Goal: Task Accomplishment & Management: Use online tool/utility

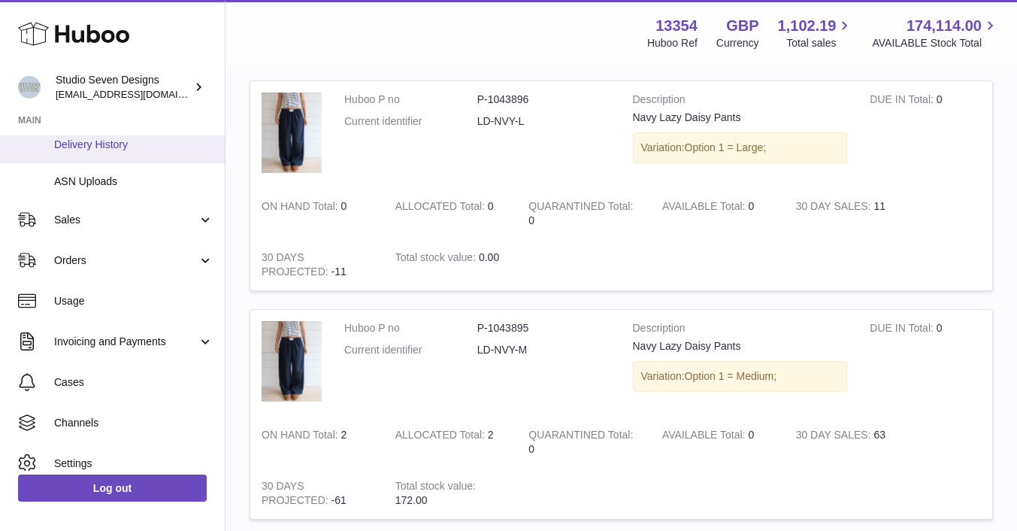
scroll to position [259, 0]
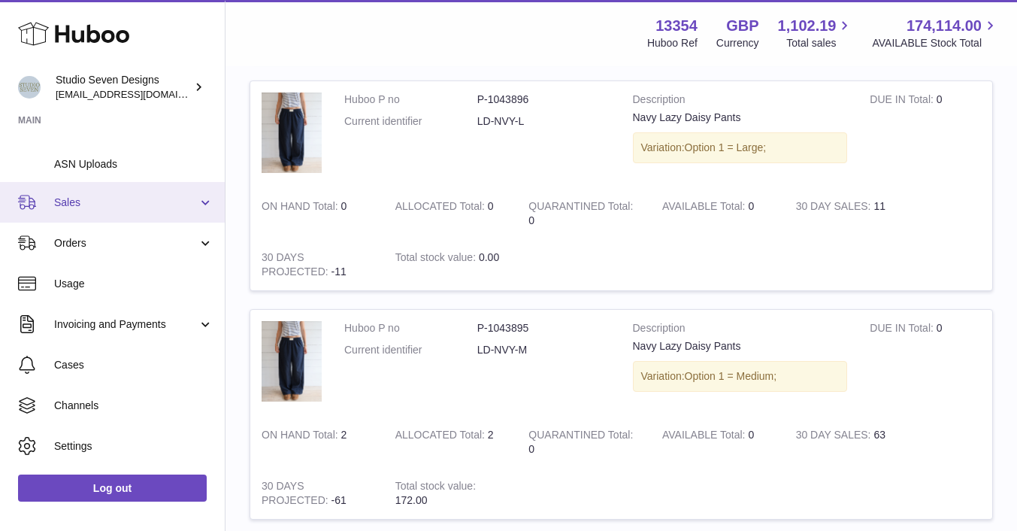
click at [70, 198] on span "Sales" at bounding box center [126, 202] width 144 height 14
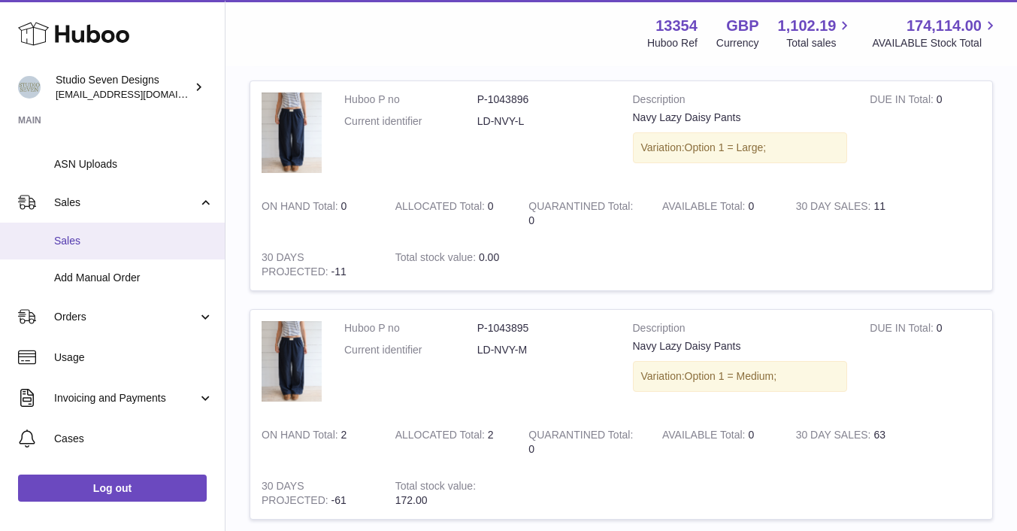
click at [70, 240] on span "Sales" at bounding box center [133, 241] width 159 height 14
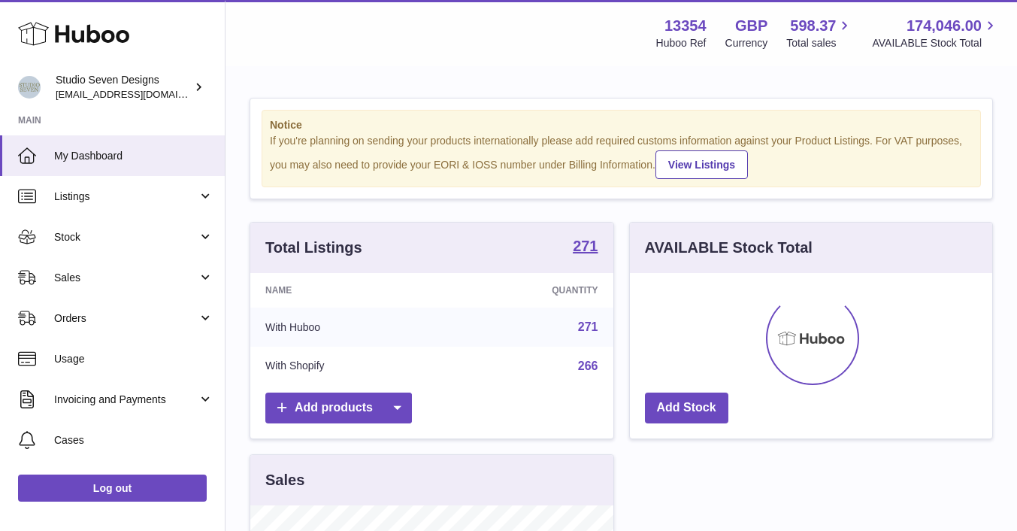
scroll to position [234, 362]
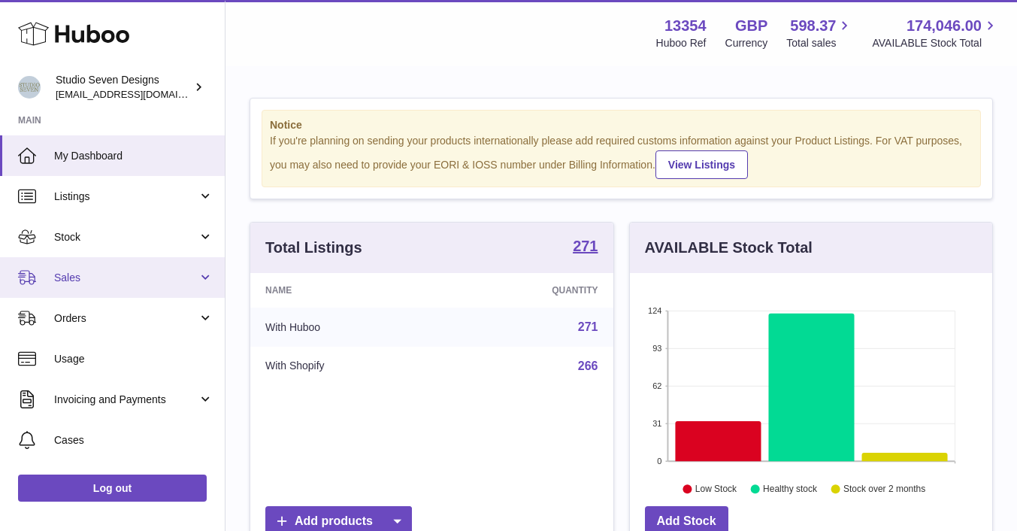
click at [67, 280] on span "Sales" at bounding box center [126, 278] width 144 height 14
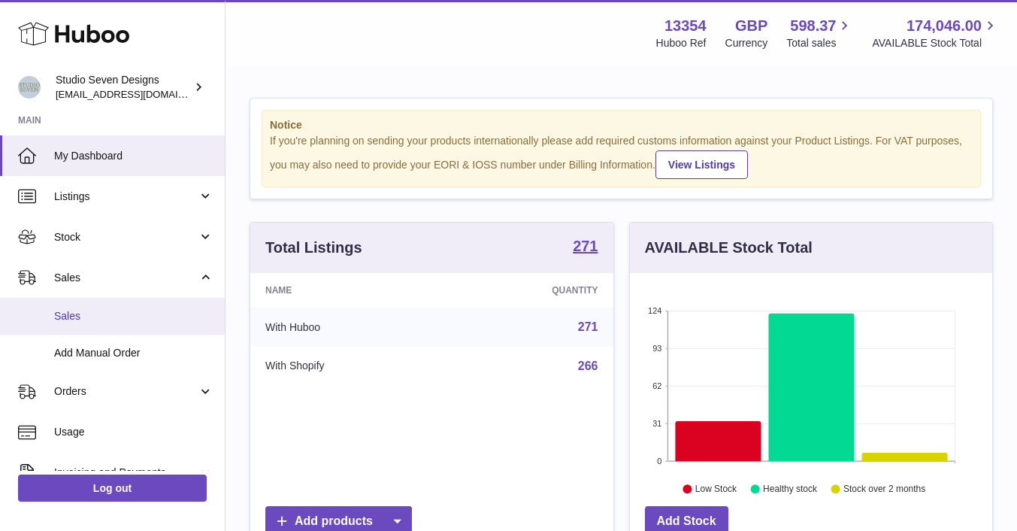
click at [65, 312] on span "Sales" at bounding box center [133, 316] width 159 height 14
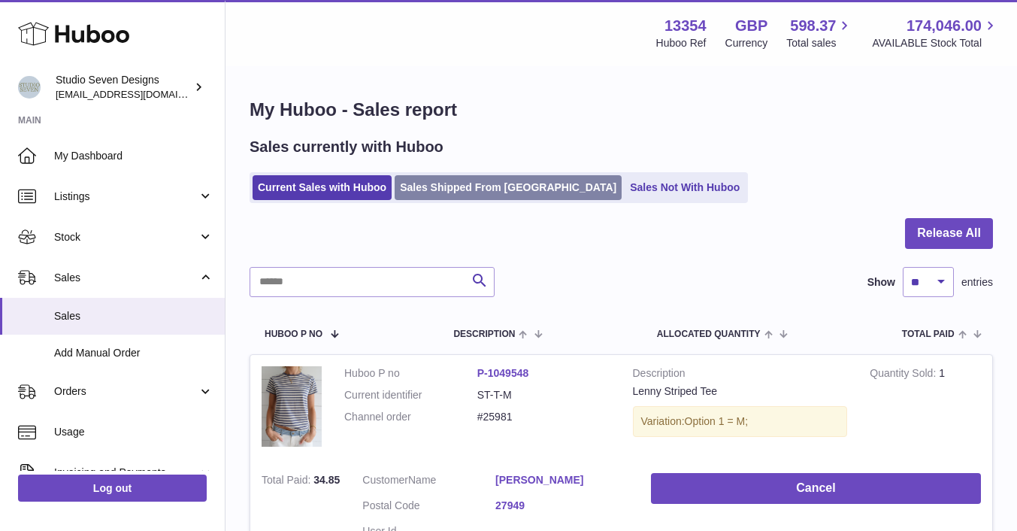
click at [454, 188] on link "Sales Shipped From Huboo" at bounding box center [508, 187] width 227 height 25
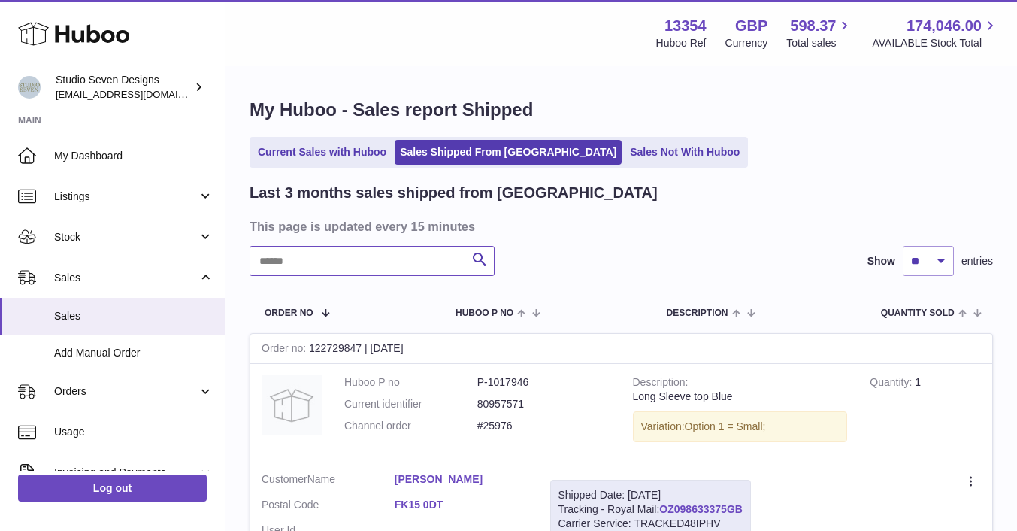
click at [327, 262] on input "text" at bounding box center [372, 261] width 245 height 30
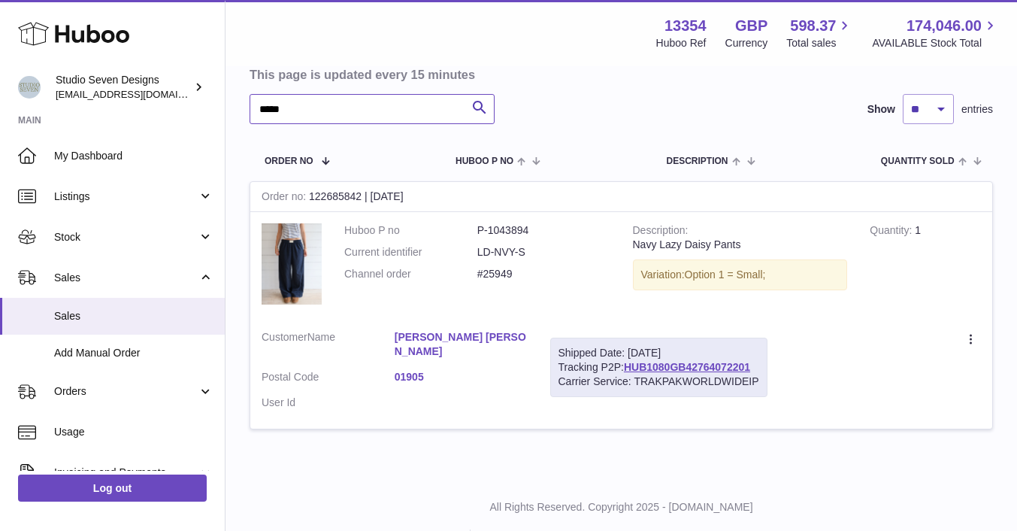
scroll to position [153, 0]
type input "*****"
click at [971, 339] on icon at bounding box center [971, 339] width 2 height 10
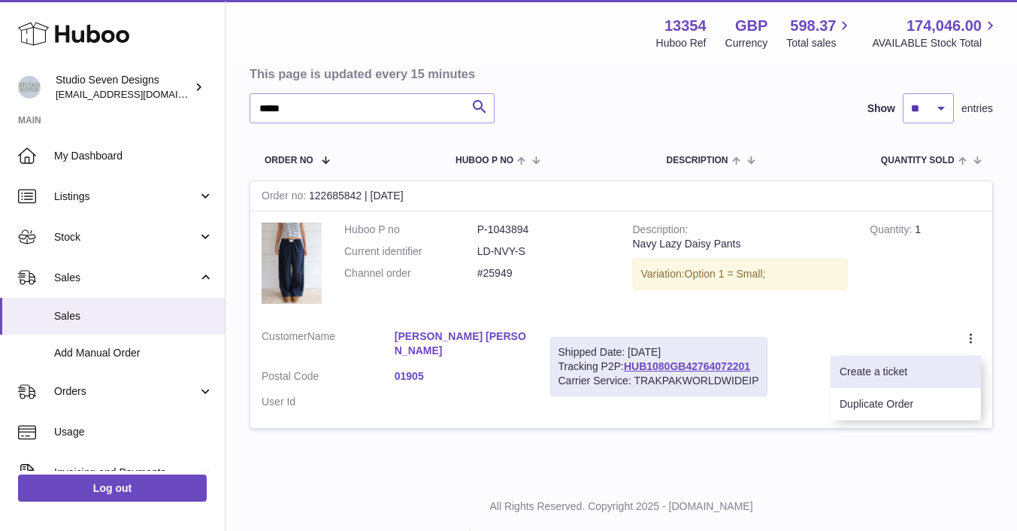
click at [879, 371] on li "Create a ticket" at bounding box center [905, 371] width 150 height 32
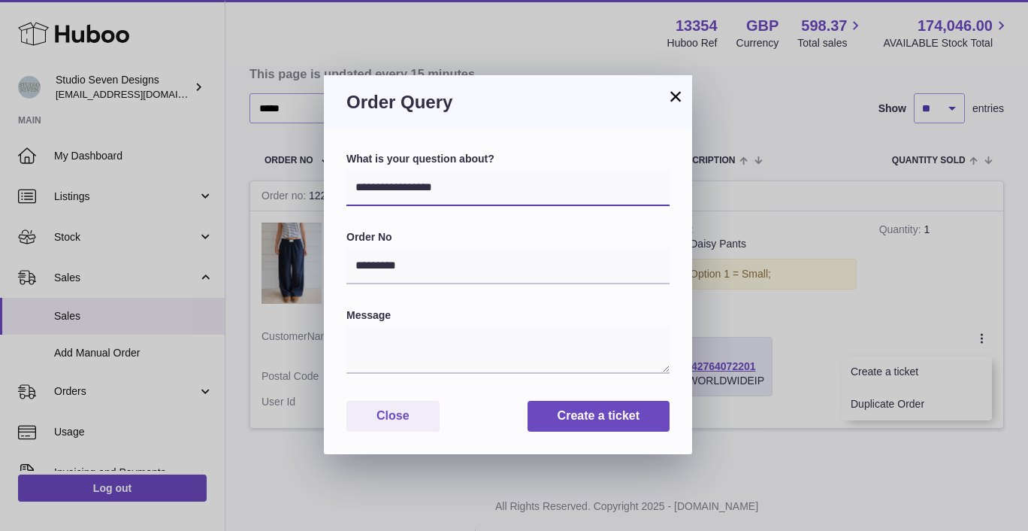
click at [479, 191] on select "**********" at bounding box center [507, 188] width 323 height 36
select select "**********"
click at [346, 170] on select "**********" at bounding box center [507, 188] width 323 height 36
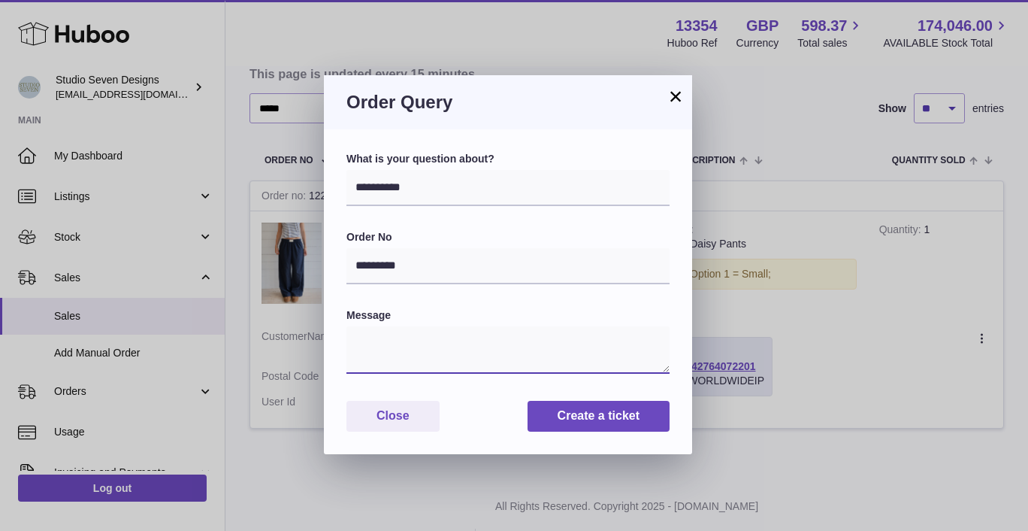
click at [382, 335] on textarea at bounding box center [507, 349] width 323 height 47
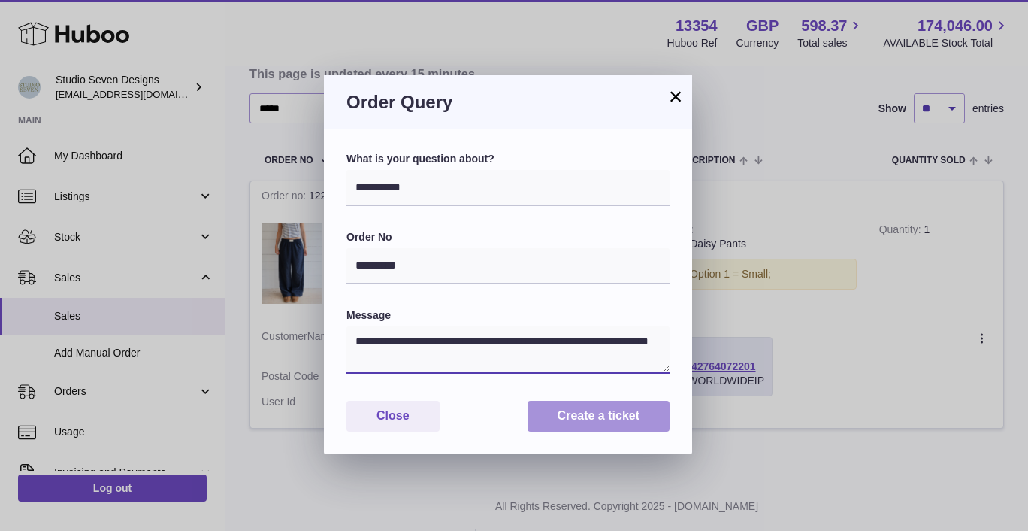
type textarea "**********"
click at [573, 418] on button "Create a ticket" at bounding box center [599, 416] width 142 height 31
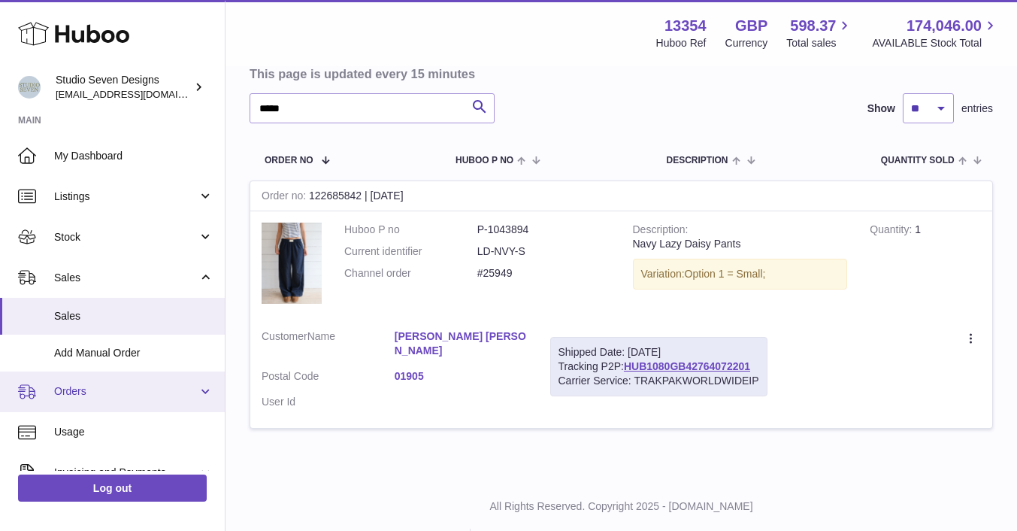
click at [67, 397] on span "Orders" at bounding box center [126, 391] width 144 height 14
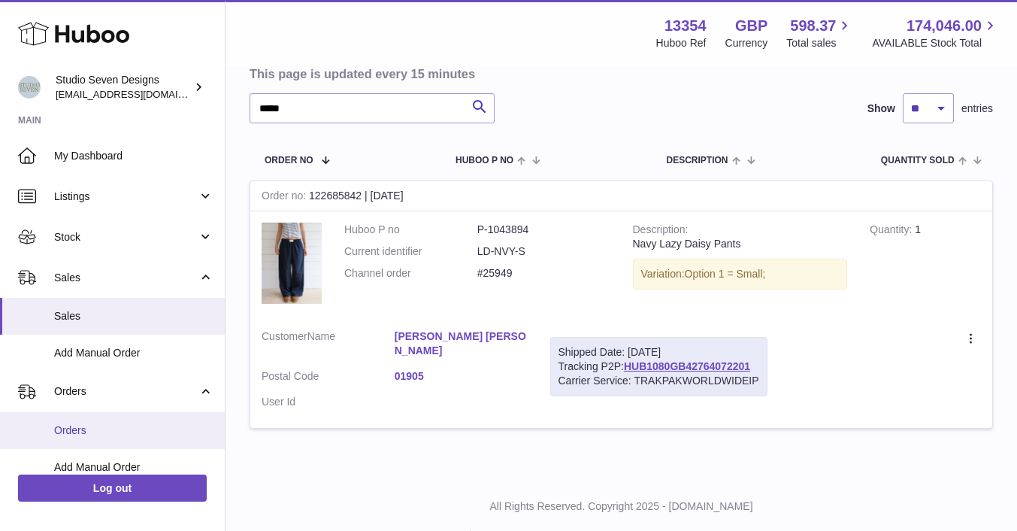
click at [67, 428] on span "Orders" at bounding box center [133, 430] width 159 height 14
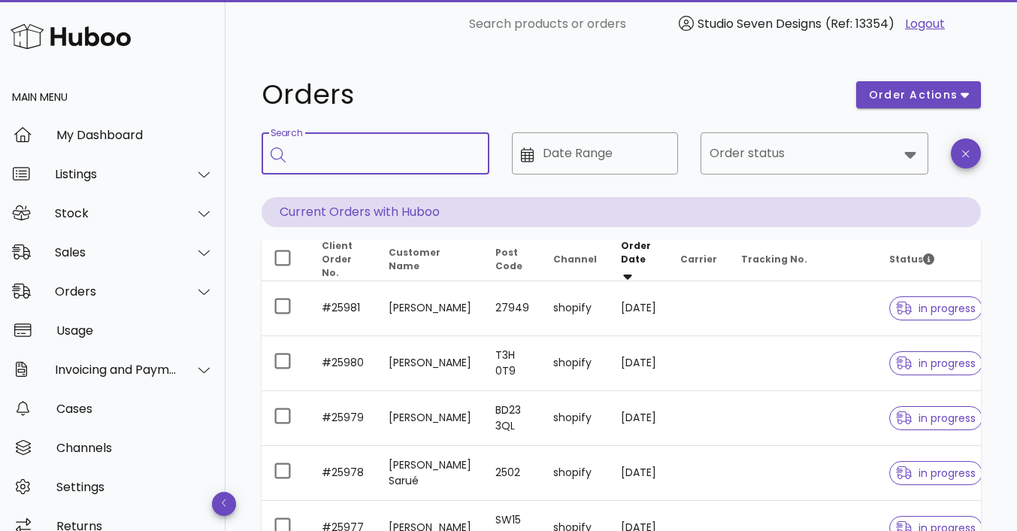
click at [326, 156] on input "Search" at bounding box center [386, 153] width 183 height 24
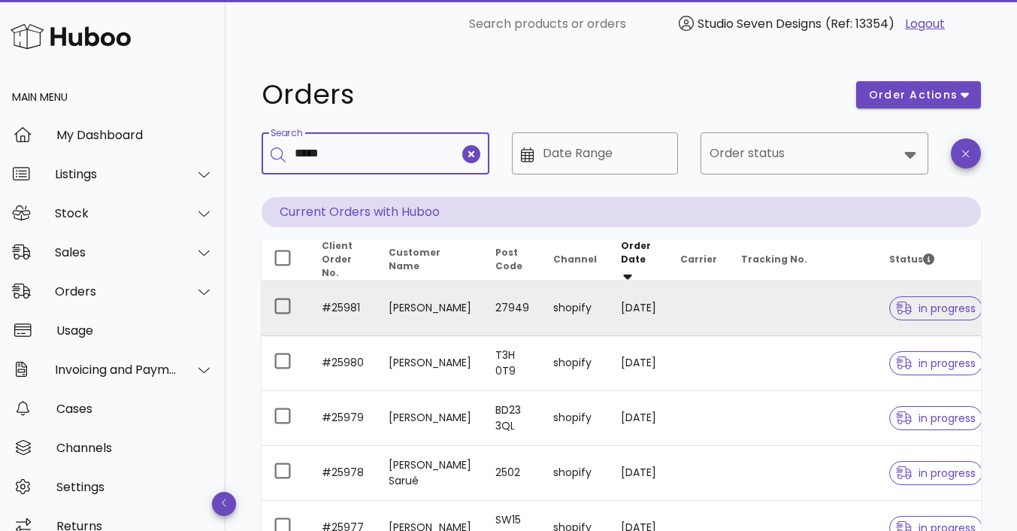
type input "*****"
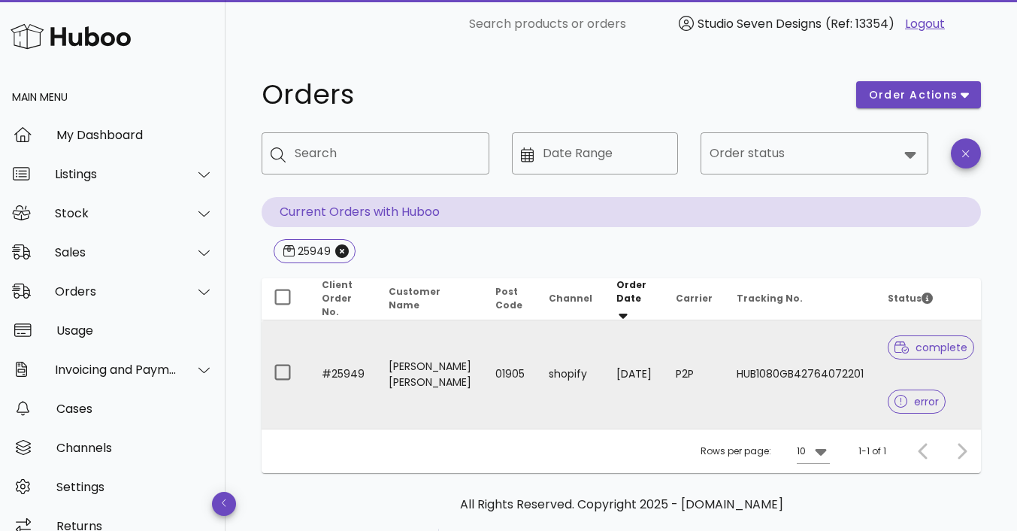
click at [831, 365] on td "HUB1080GB42764072201" at bounding box center [799, 374] width 151 height 108
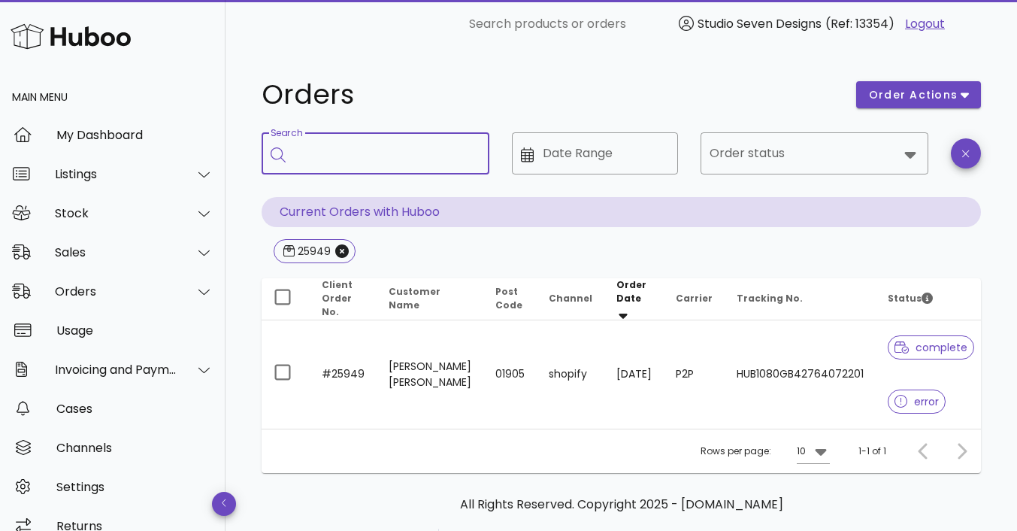
click at [342, 163] on input "Search" at bounding box center [386, 153] width 183 height 24
type input "*****"
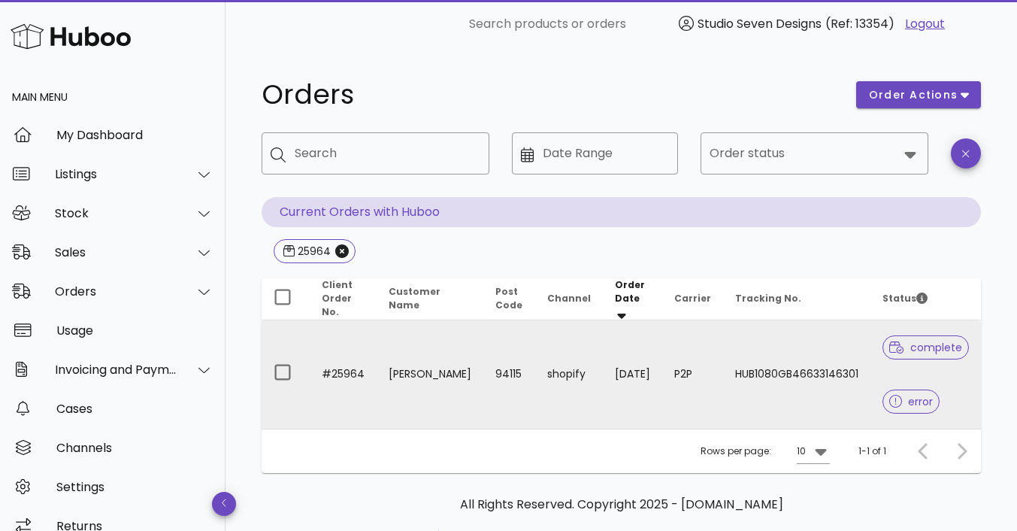
click at [780, 343] on td "HUB1080GB46633146301" at bounding box center [796, 374] width 147 height 108
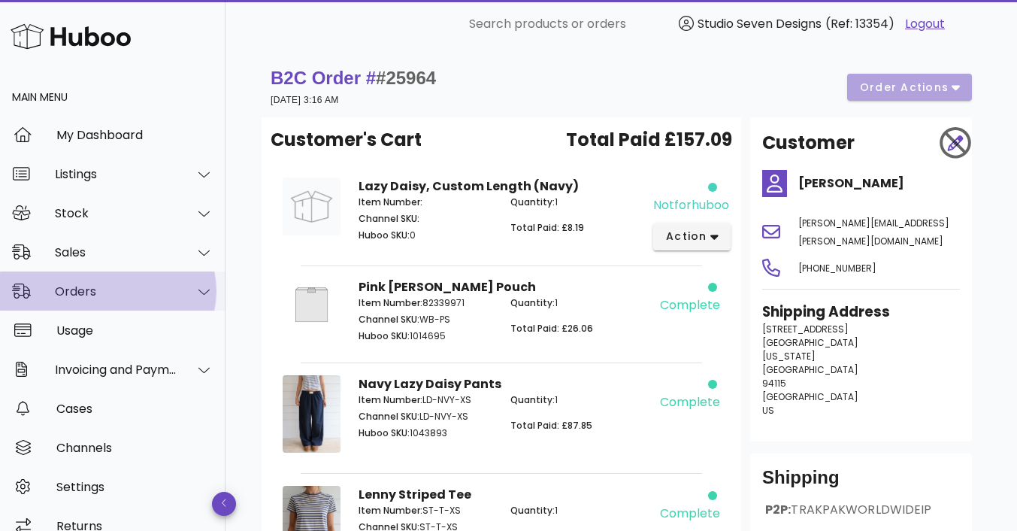
click at [83, 289] on div "Orders" at bounding box center [116, 291] width 123 height 14
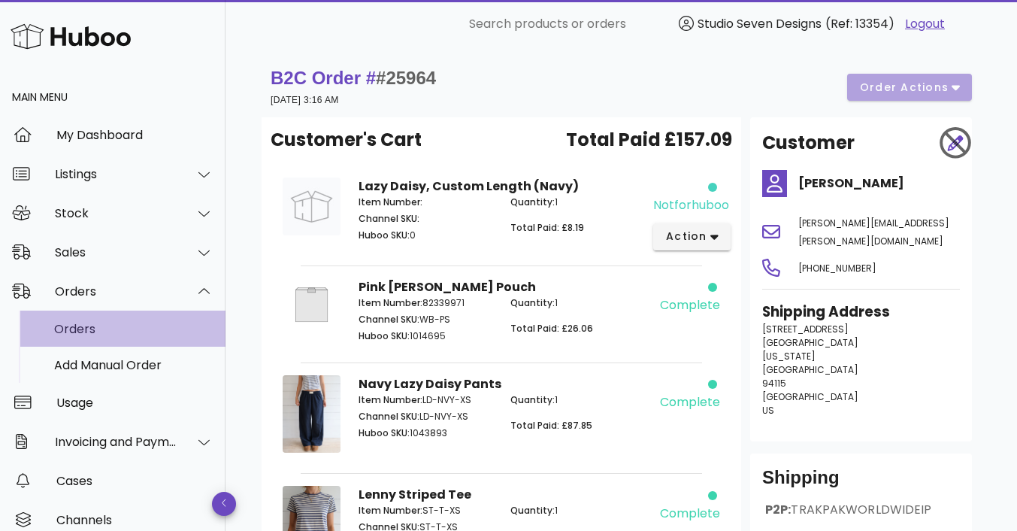
click at [80, 326] on div "Orders" at bounding box center [133, 329] width 159 height 14
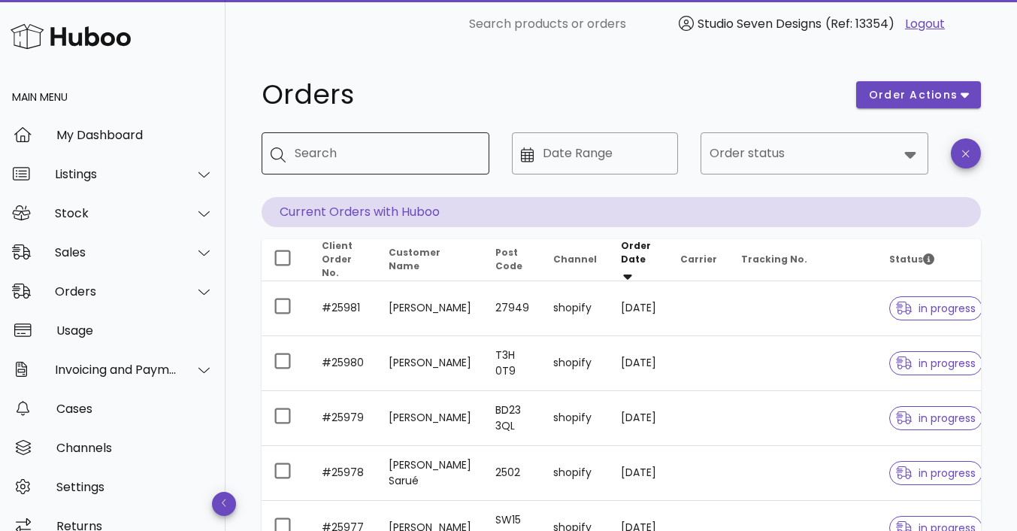
click at [327, 141] on div "Search" at bounding box center [386, 153] width 183 height 42
type input "*****"
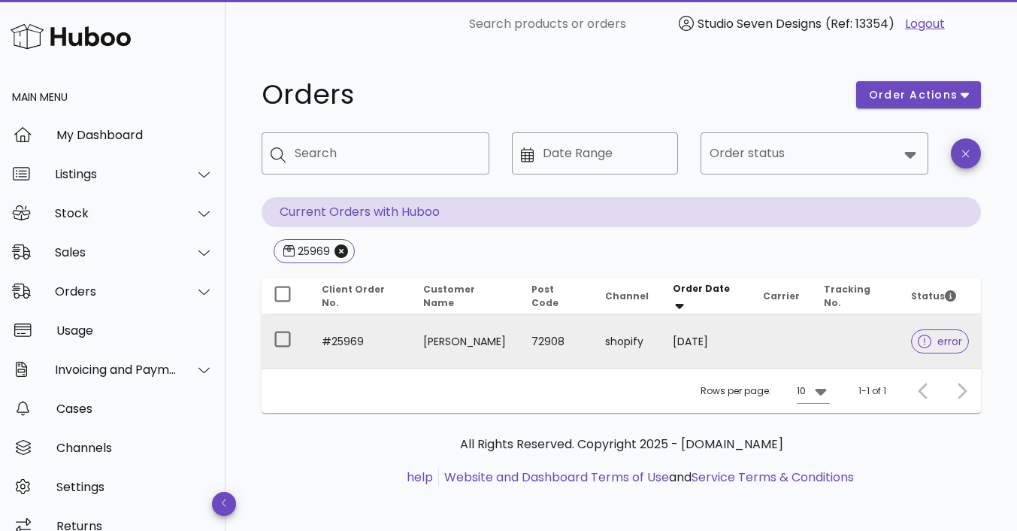
click at [463, 346] on td "[PERSON_NAME]" at bounding box center [465, 341] width 109 height 54
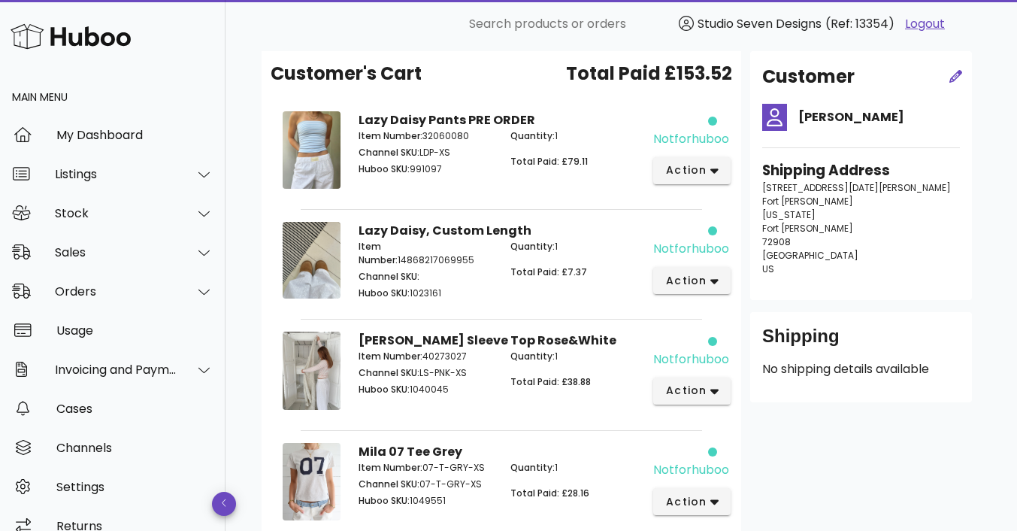
scroll to position [119, 0]
click at [722, 171] on button "action" at bounding box center [691, 169] width 77 height 27
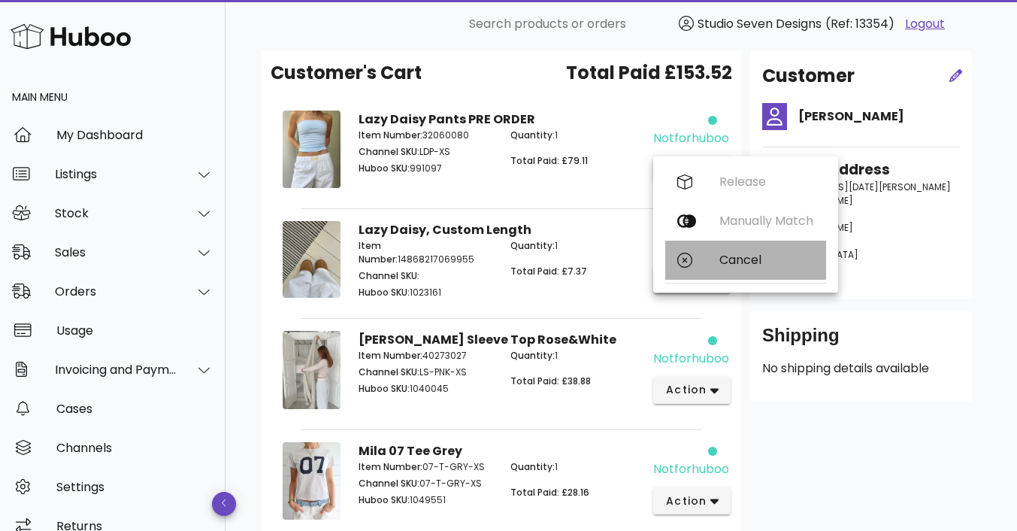
click at [742, 271] on div "Cancel" at bounding box center [745, 259] width 161 height 39
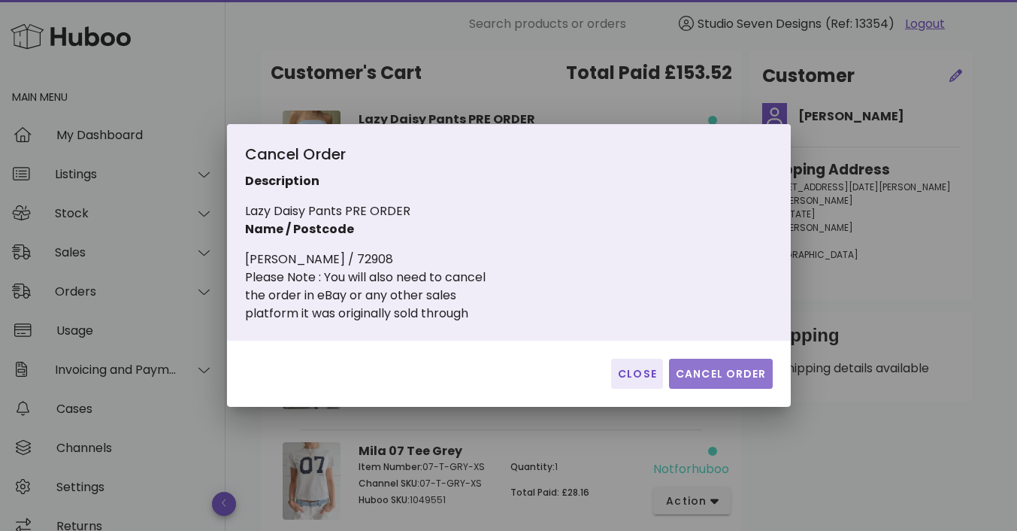
click at [727, 375] on span "Cancel Order" at bounding box center [721, 374] width 92 height 16
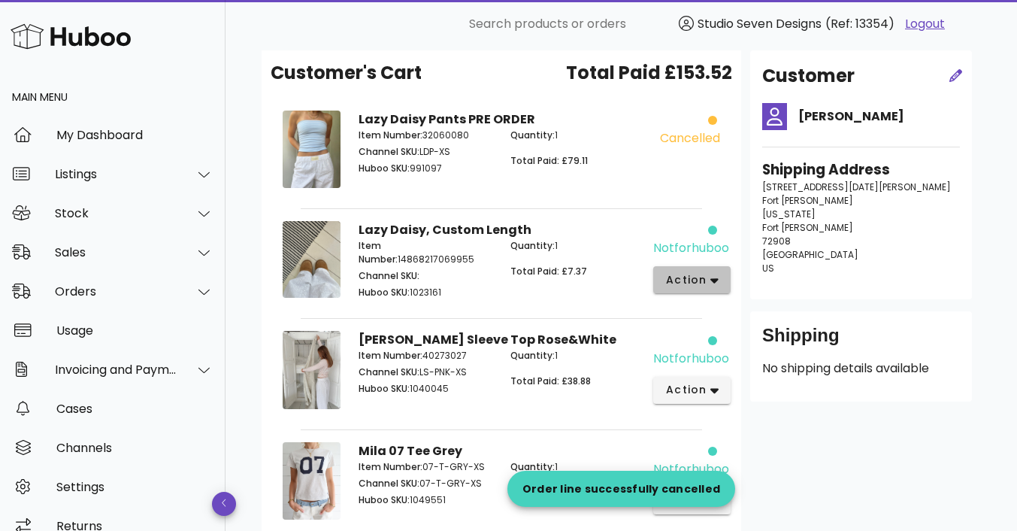
click at [716, 279] on icon "button" at bounding box center [714, 280] width 8 height 5
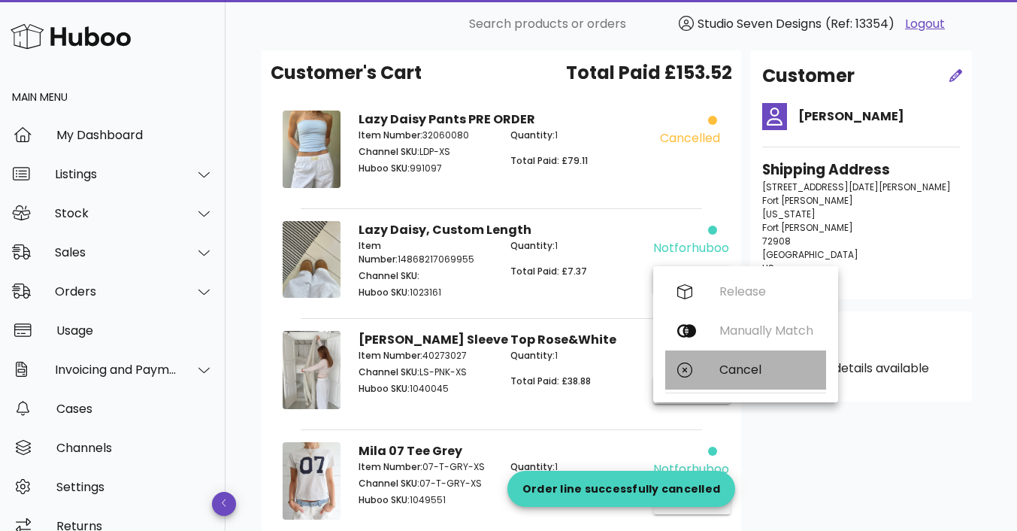
click at [752, 368] on div "Cancel" at bounding box center [766, 369] width 95 height 14
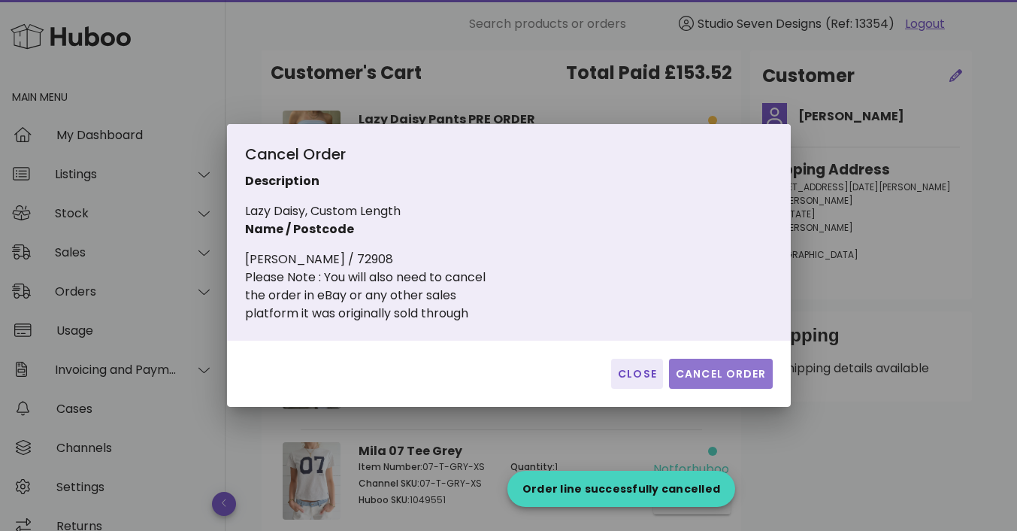
click at [714, 374] on span "Cancel Order" at bounding box center [721, 374] width 92 height 16
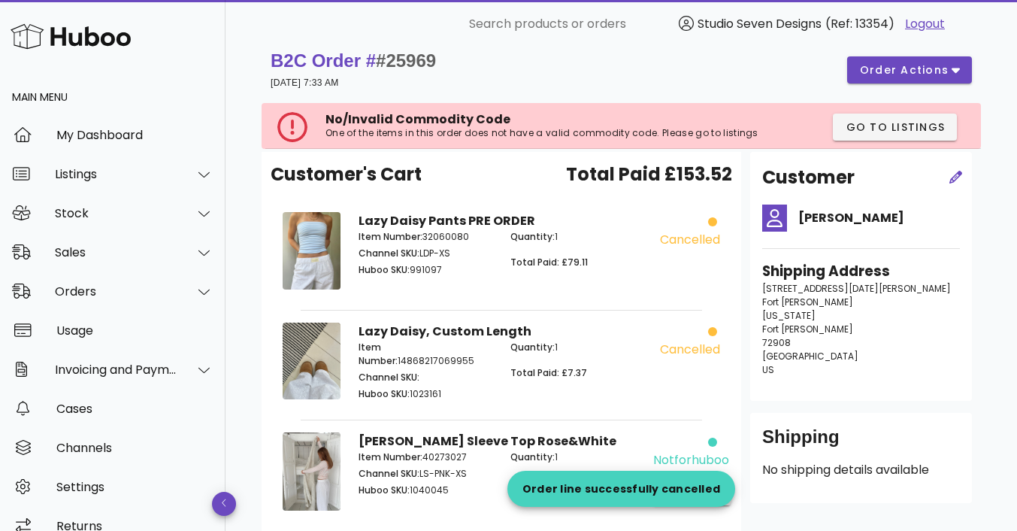
scroll to position [0, 0]
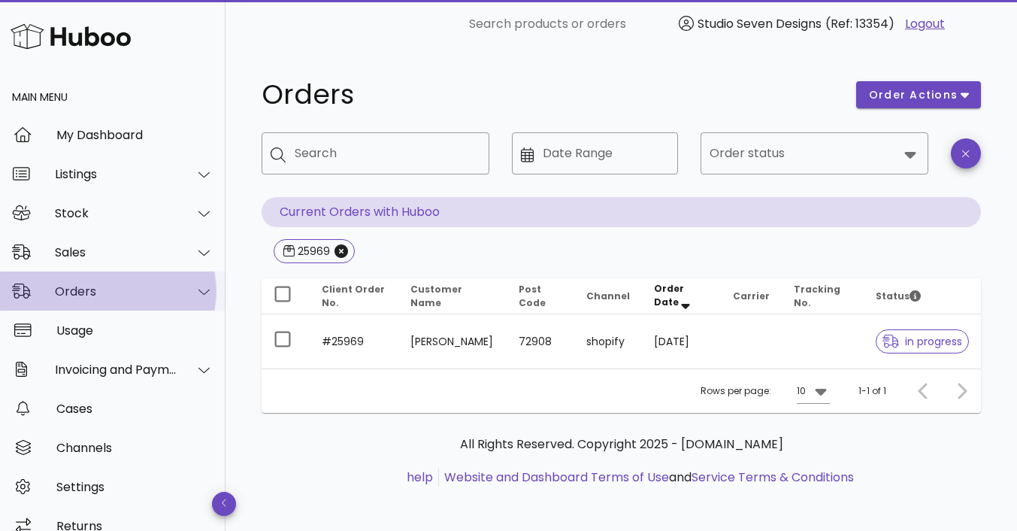
click at [81, 287] on div "Orders" at bounding box center [116, 291] width 123 height 14
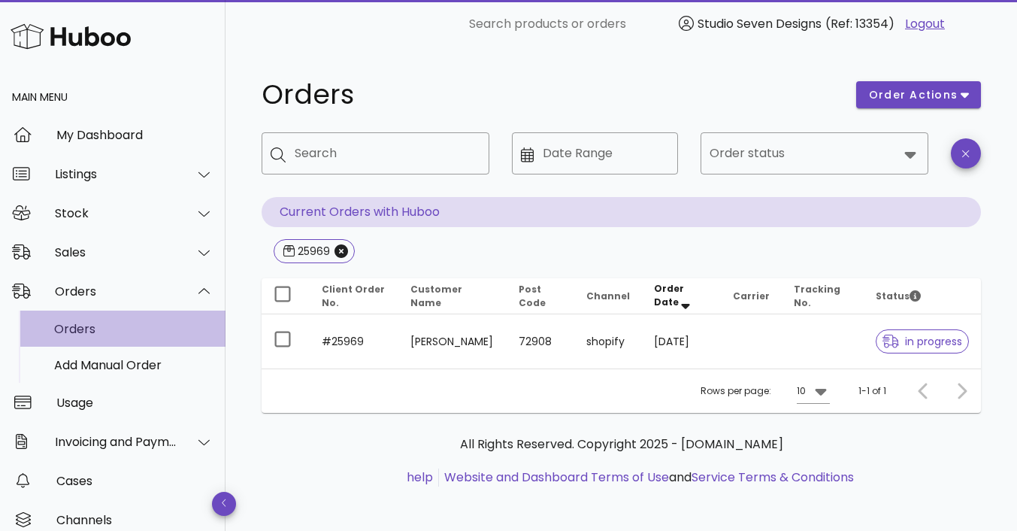
click at [87, 324] on div "Orders" at bounding box center [133, 329] width 159 height 14
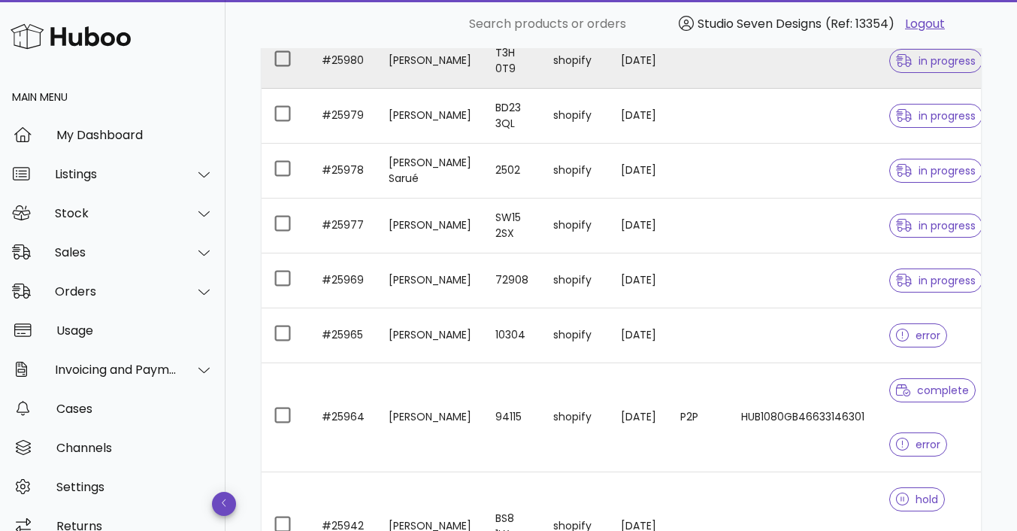
scroll to position [303, 0]
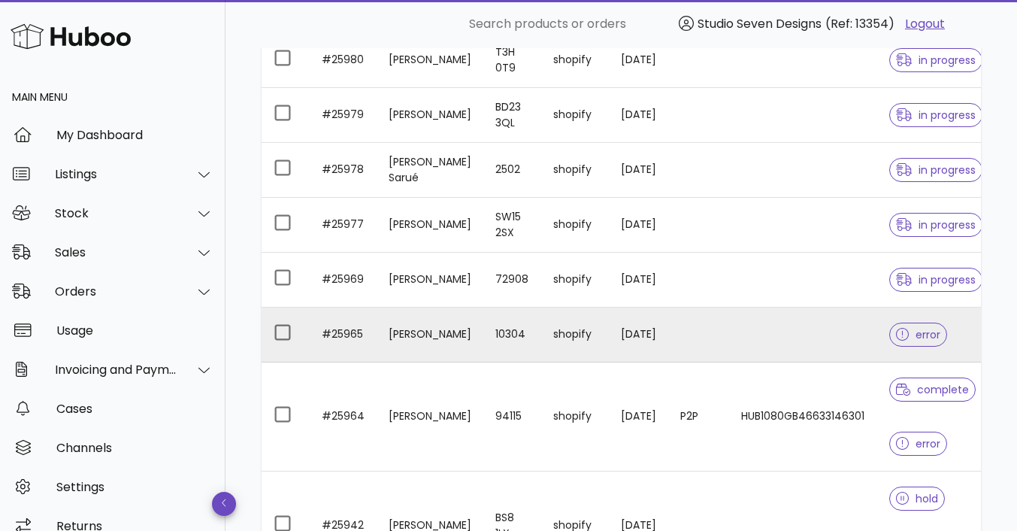
click at [563, 328] on td "shopify" at bounding box center [575, 334] width 68 height 55
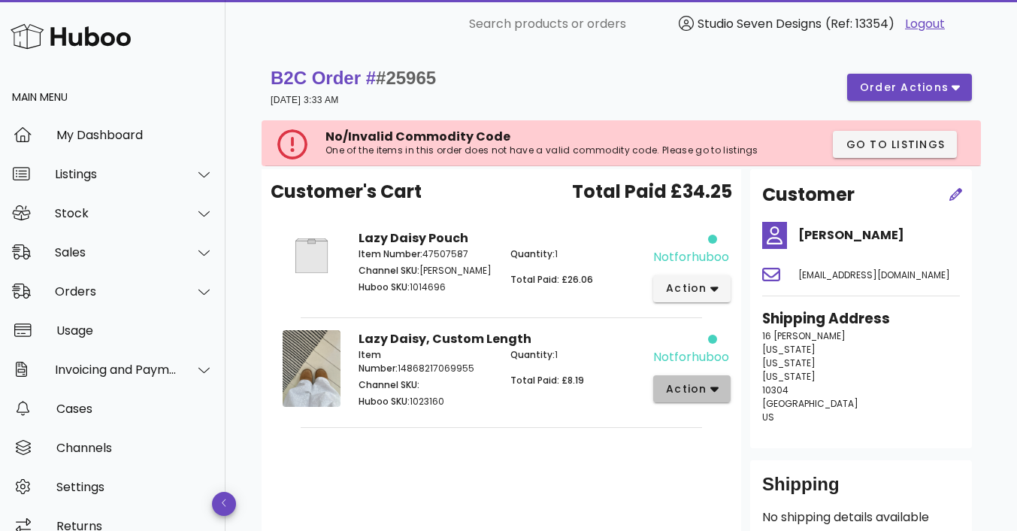
click at [723, 383] on button "action" at bounding box center [691, 388] width 77 height 27
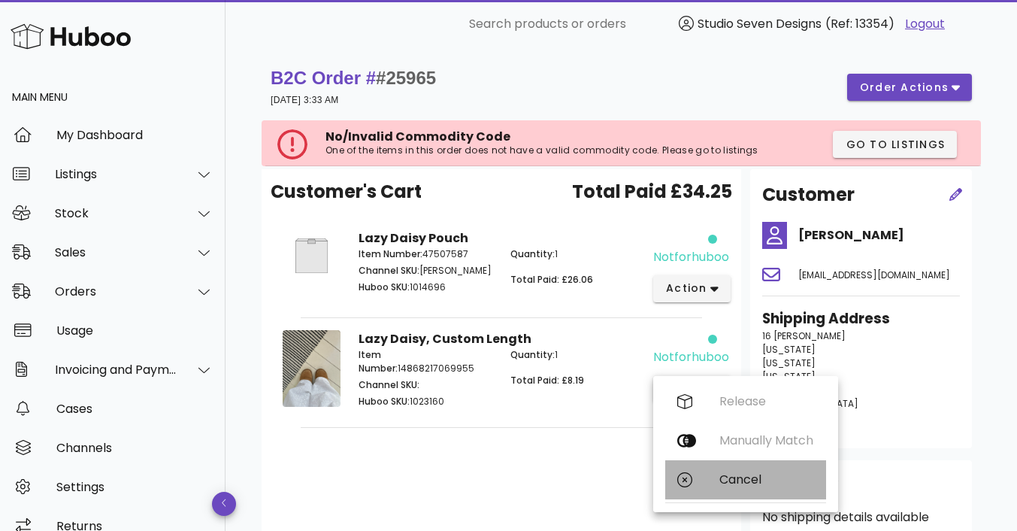
click at [758, 476] on div "Cancel" at bounding box center [766, 479] width 95 height 14
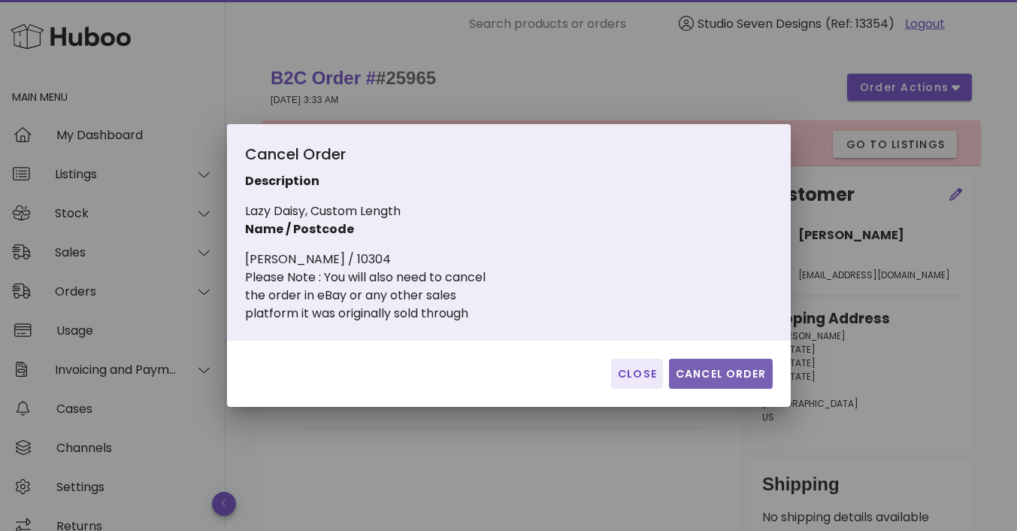
click at [719, 380] on span "Cancel Order" at bounding box center [721, 374] width 92 height 16
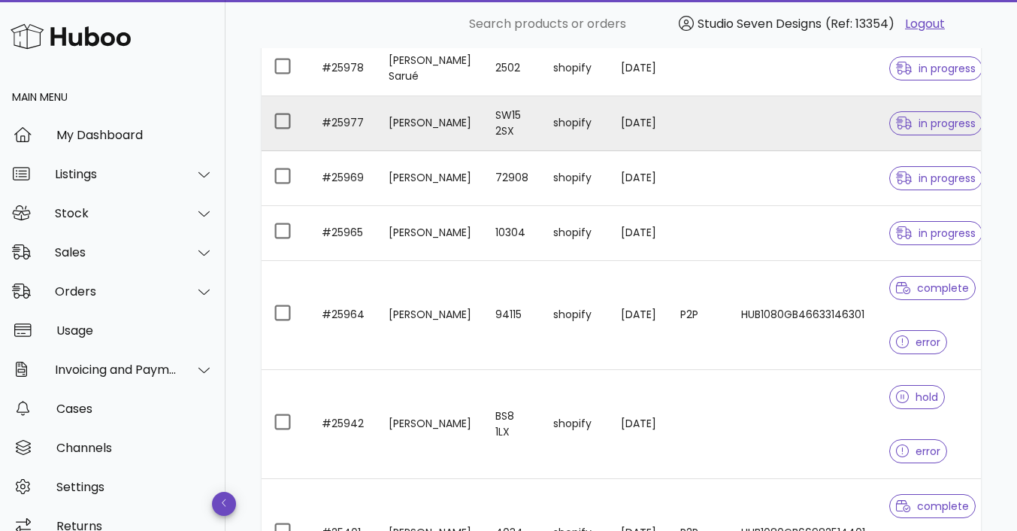
scroll to position [418, 0]
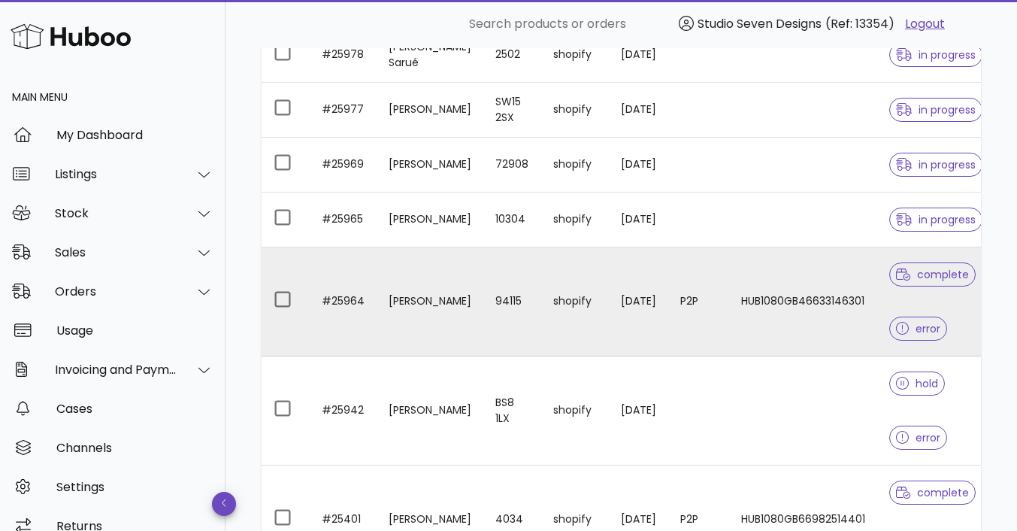
click at [779, 305] on td "HUB1080GB46633146301" at bounding box center [803, 301] width 148 height 109
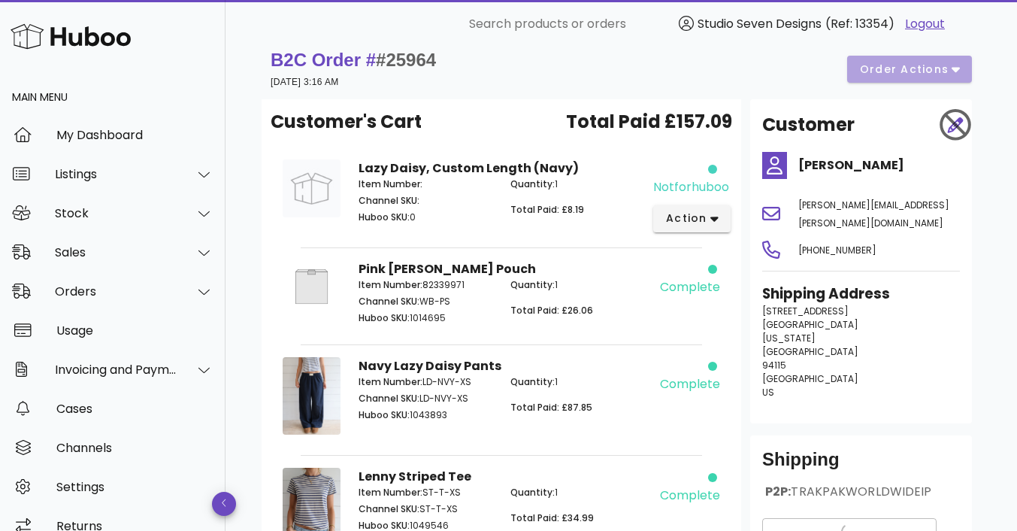
scroll to position [19, 0]
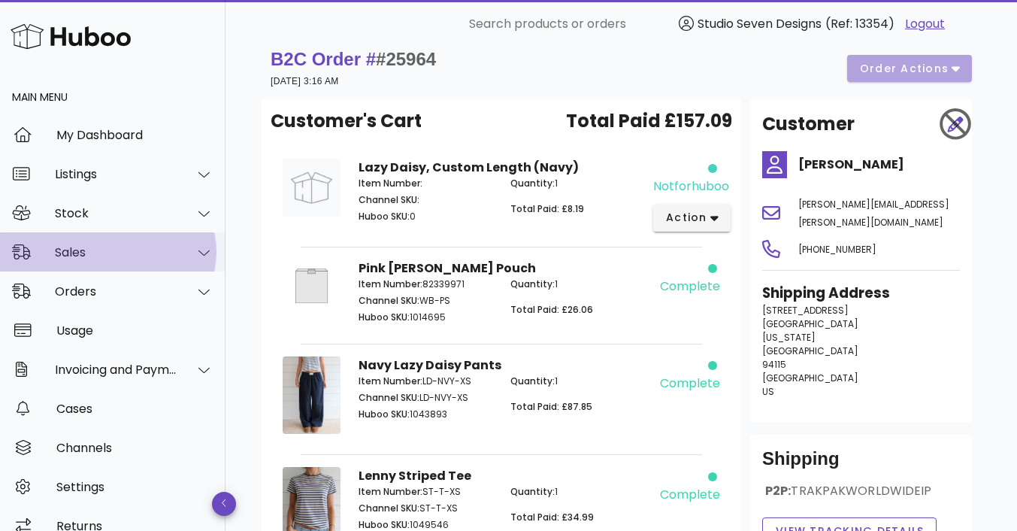
click at [81, 256] on div "Sales" at bounding box center [116, 252] width 123 height 14
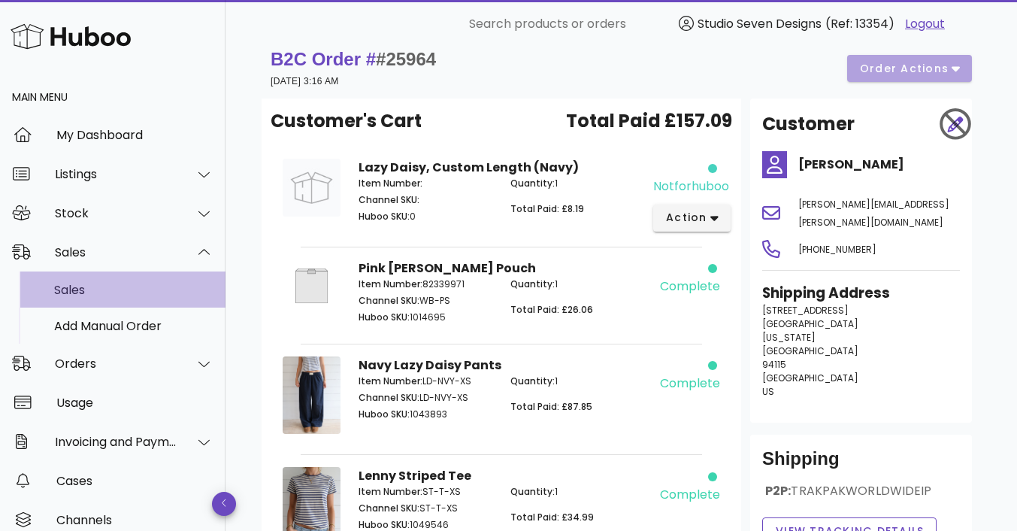
click at [79, 284] on div "Sales" at bounding box center [133, 290] width 159 height 14
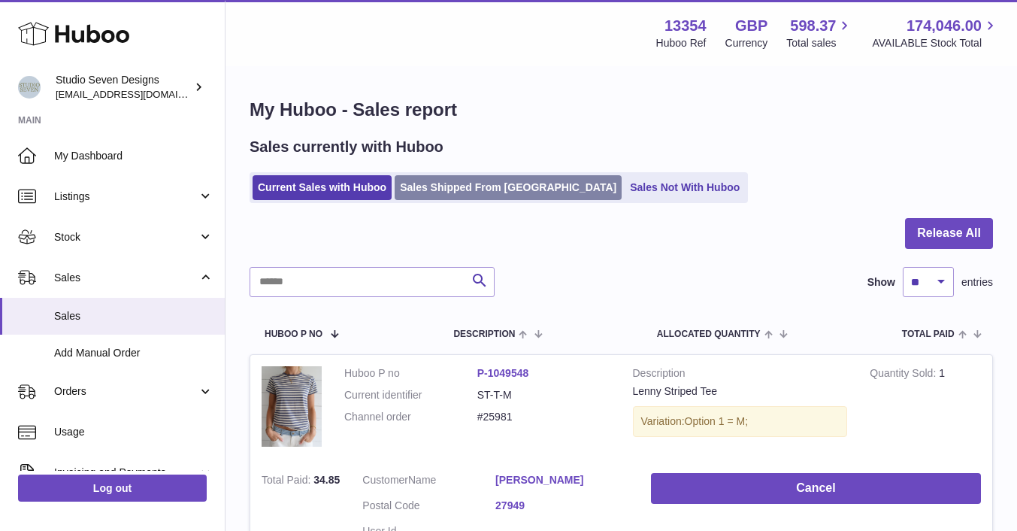
click at [479, 177] on link "Sales Shipped From [GEOGRAPHIC_DATA]" at bounding box center [508, 187] width 227 height 25
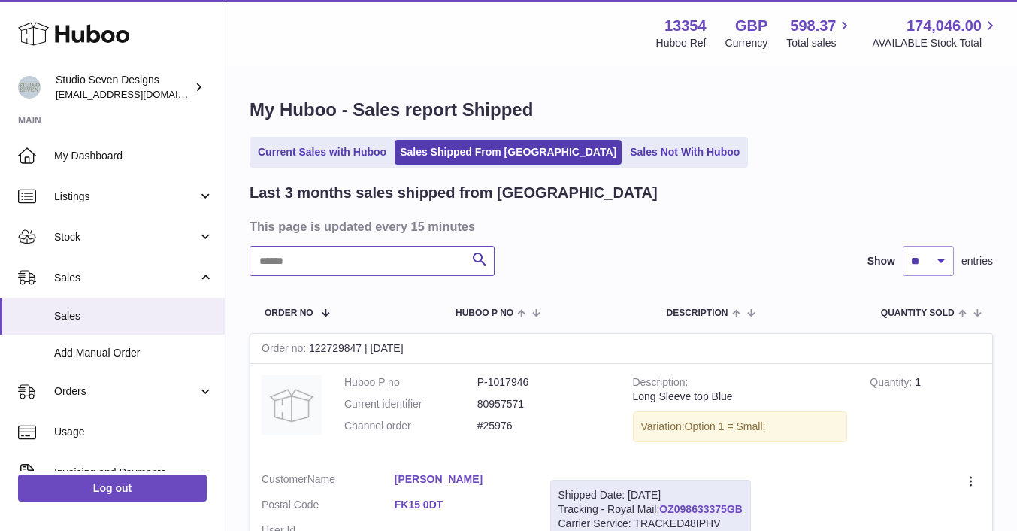
click at [338, 256] on input "text" at bounding box center [372, 261] width 245 height 30
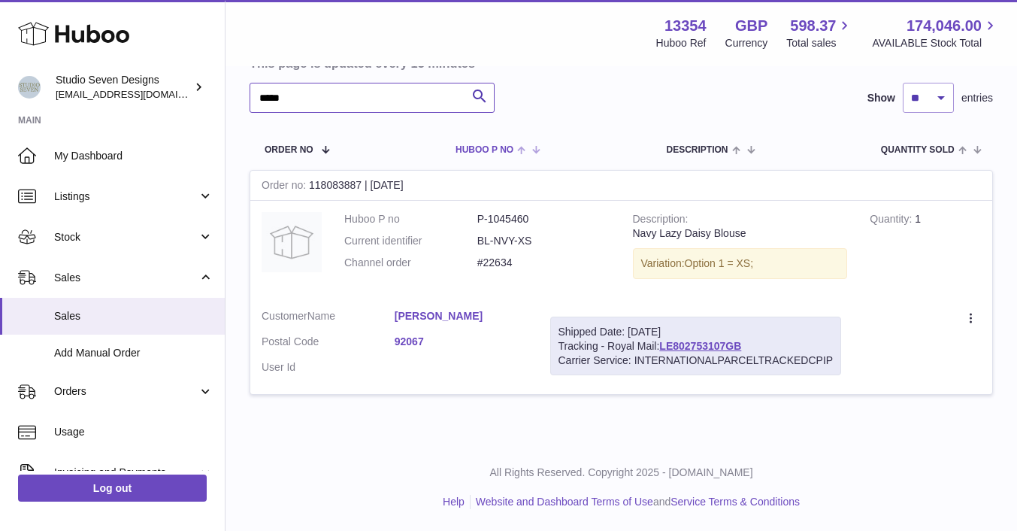
scroll to position [164, 0]
type input "*****"
click at [975, 315] on icon at bounding box center [971, 318] width 17 height 15
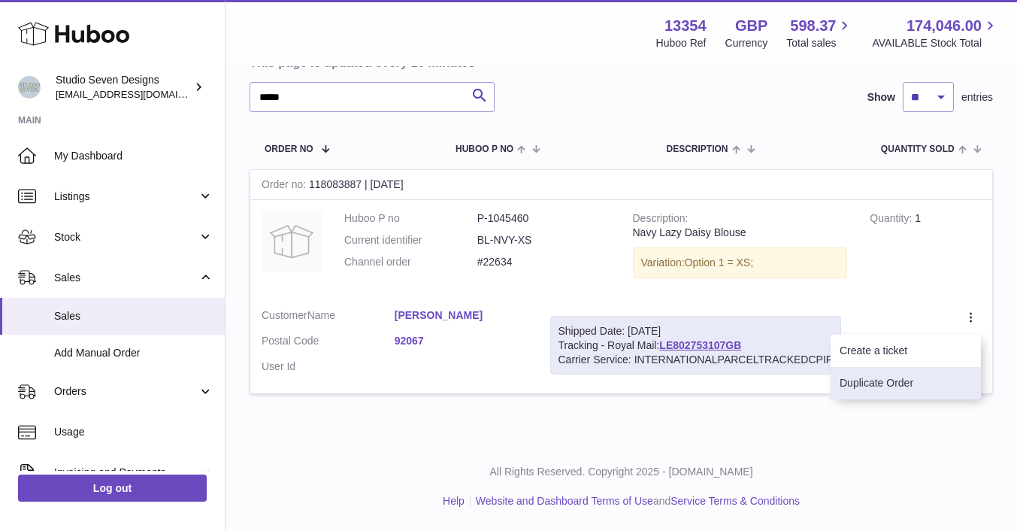
click at [876, 385] on li "Duplicate Order" at bounding box center [905, 383] width 150 height 32
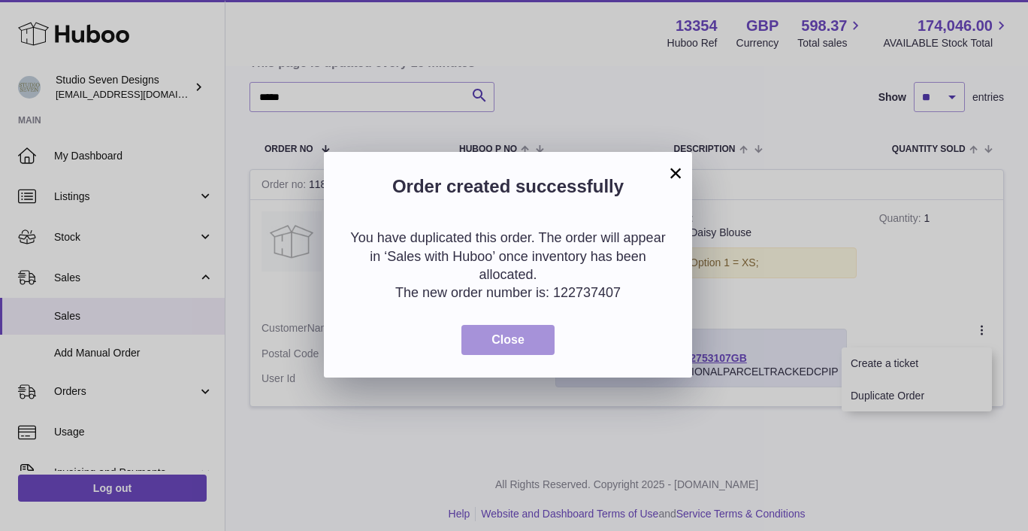
click at [525, 337] on button "Close" at bounding box center [507, 340] width 93 height 31
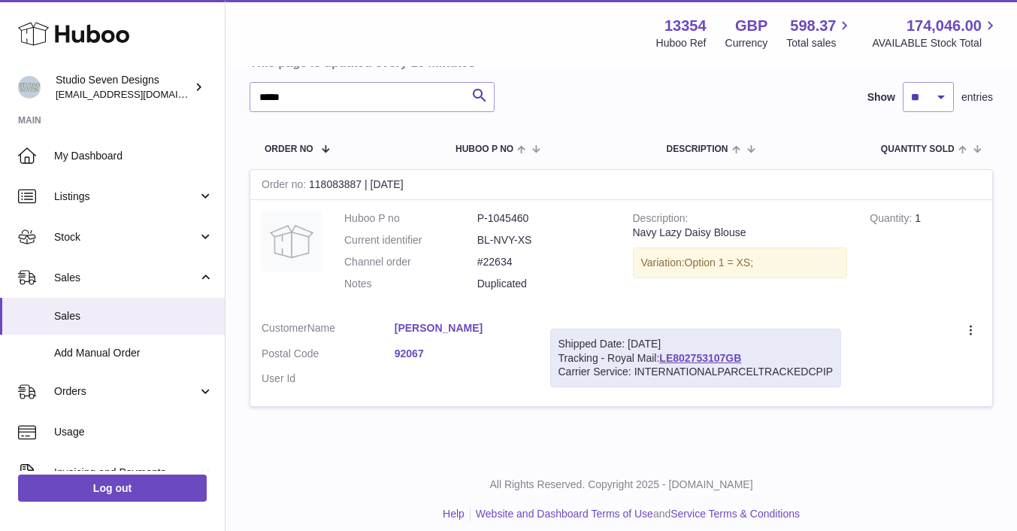
click at [401, 355] on link "92067" at bounding box center [461, 353] width 133 height 14
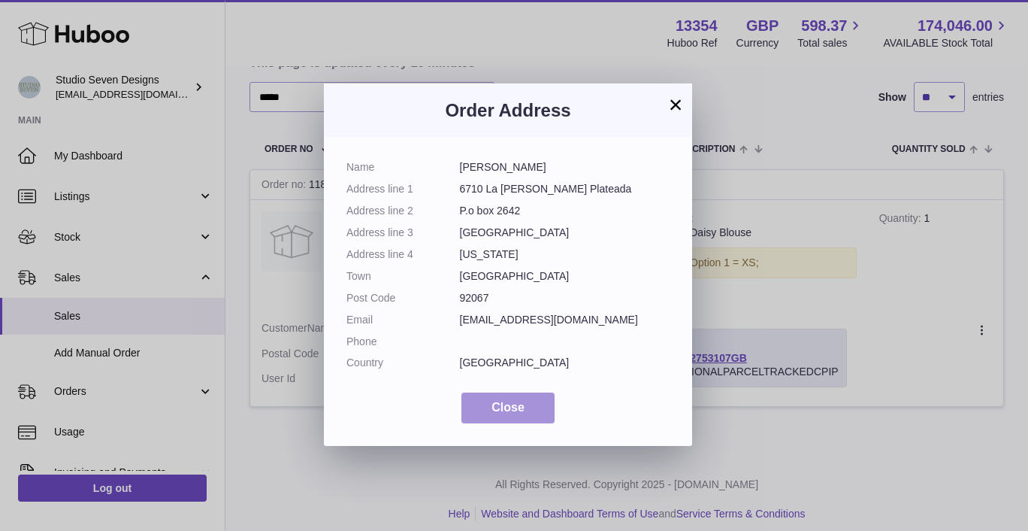
click at [502, 397] on button "Close" at bounding box center [507, 407] width 93 height 31
